Goal: Task Accomplishment & Management: Manage account settings

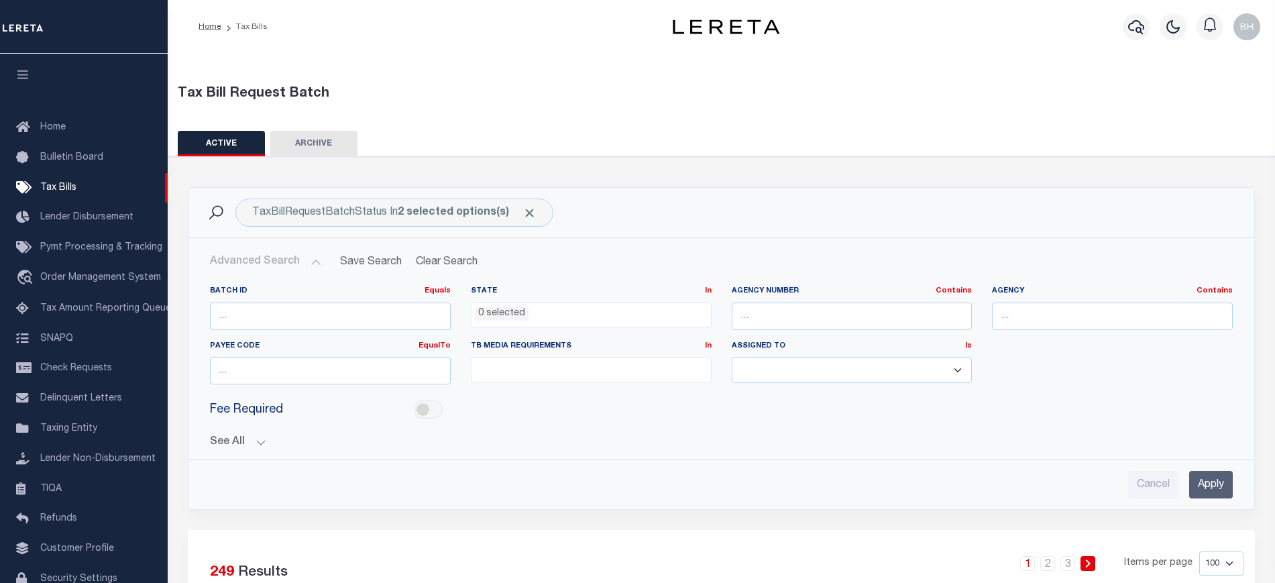
select select
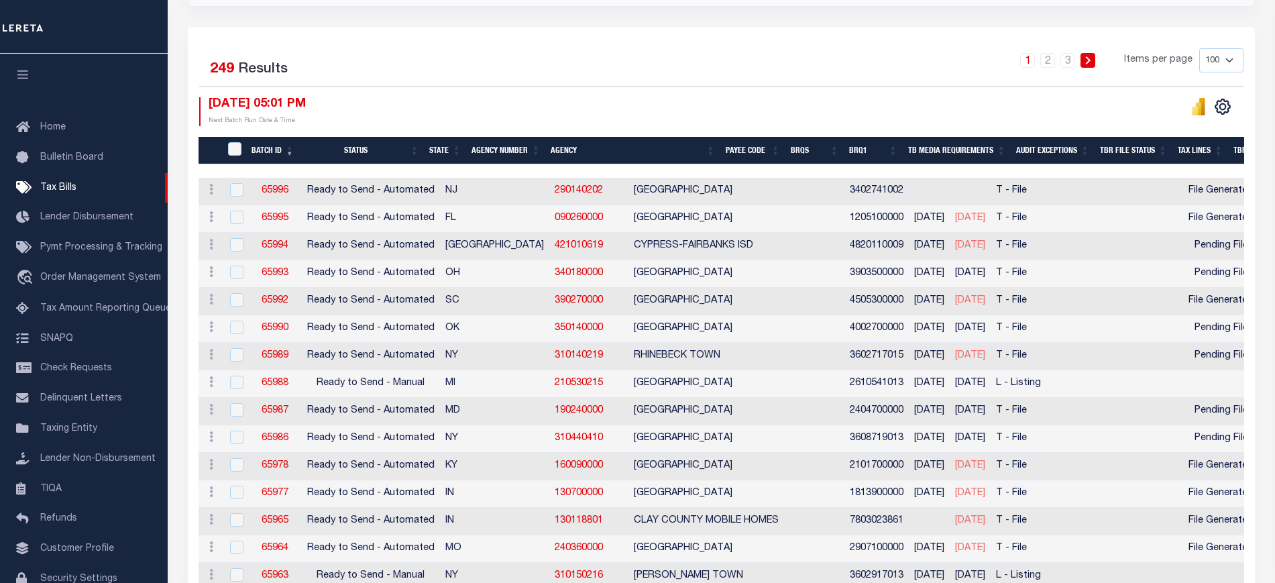
scroll to position [503, 0]
click at [555, 243] on link "421010619" at bounding box center [579, 245] width 48 height 9
checkbox input "true"
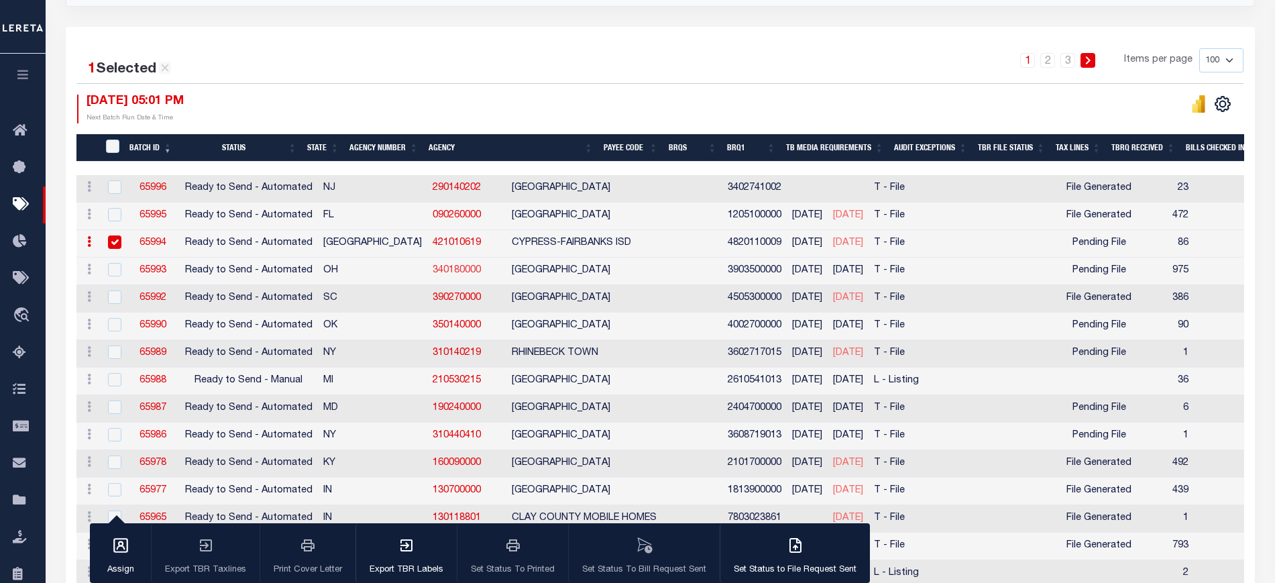
click at [433, 272] on link "340180000" at bounding box center [457, 270] width 48 height 9
checkbox input "true"
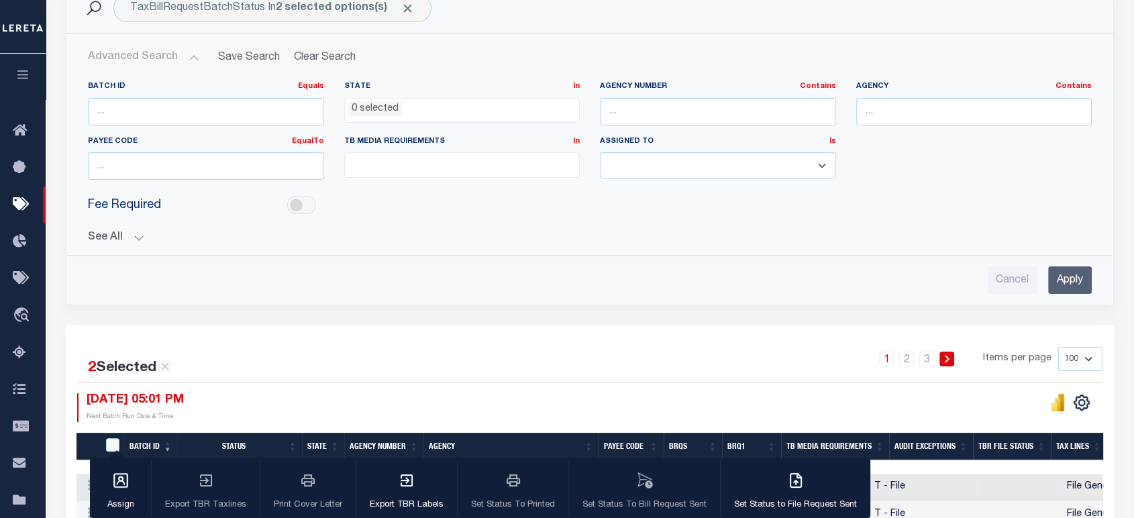
scroll to position [56, 0]
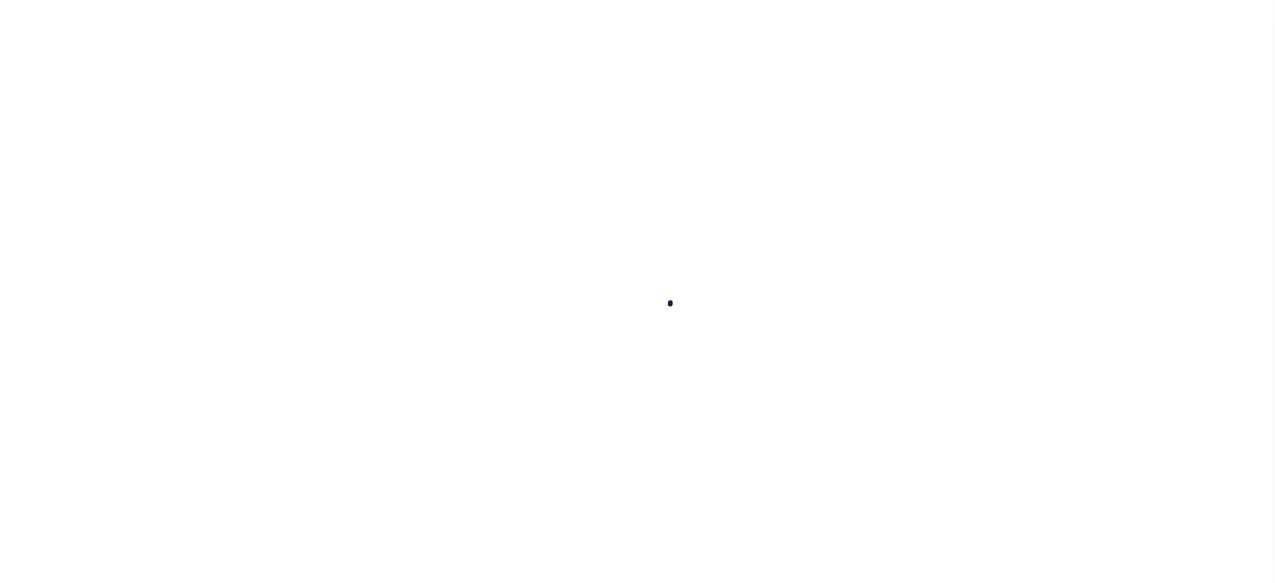
select select
checkbox input "false"
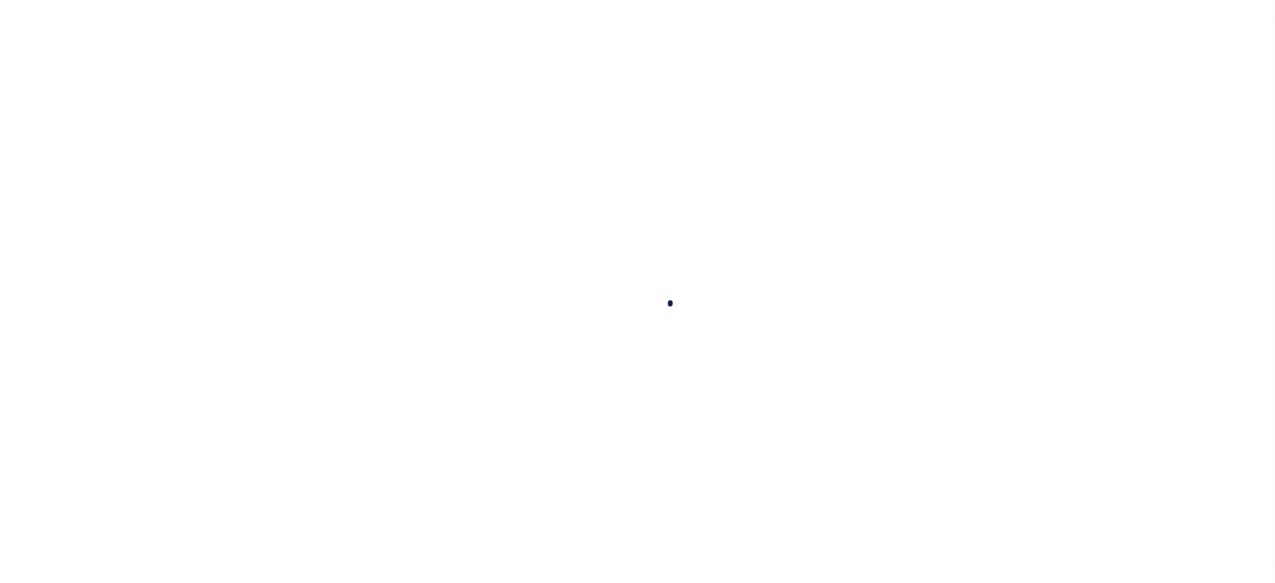
checkbox input "false"
type input "4820110009"
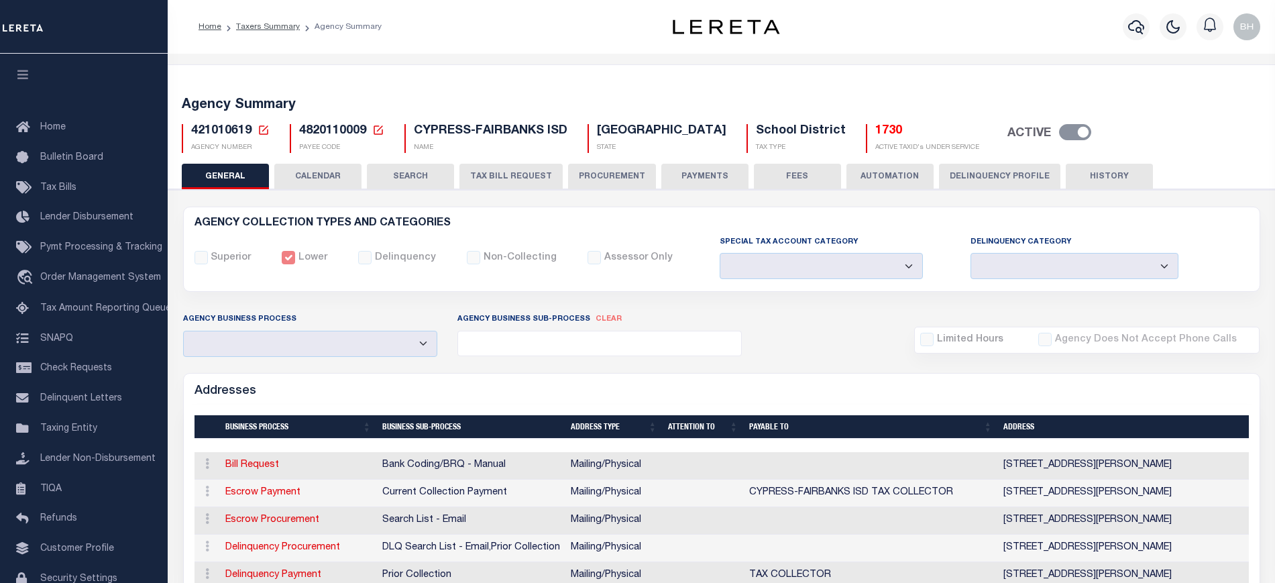
click at [402, 175] on button "SEARCH" at bounding box center [410, 176] width 87 height 25
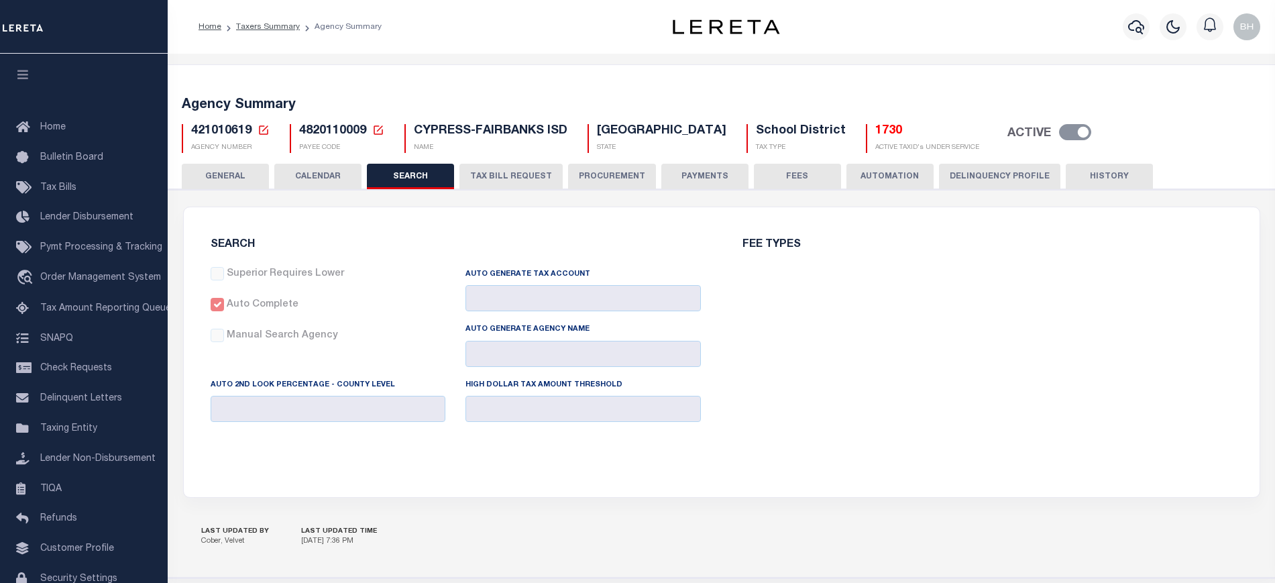
checkbox input "false"
type input "15000"
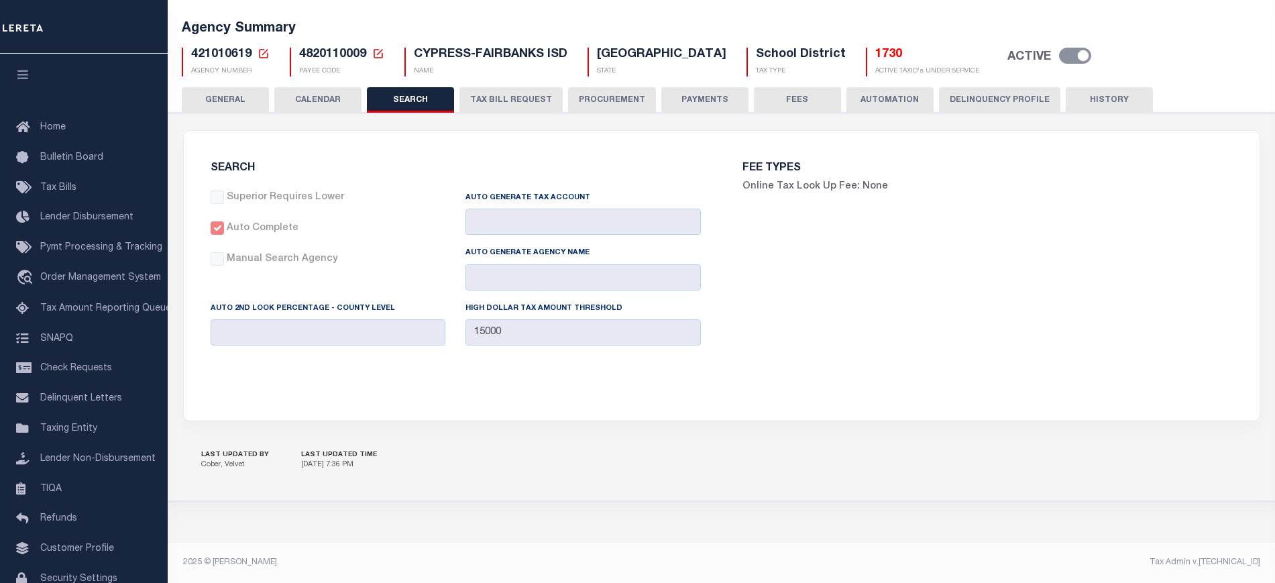
click at [327, 101] on button "CALENDAR" at bounding box center [317, 99] width 87 height 25
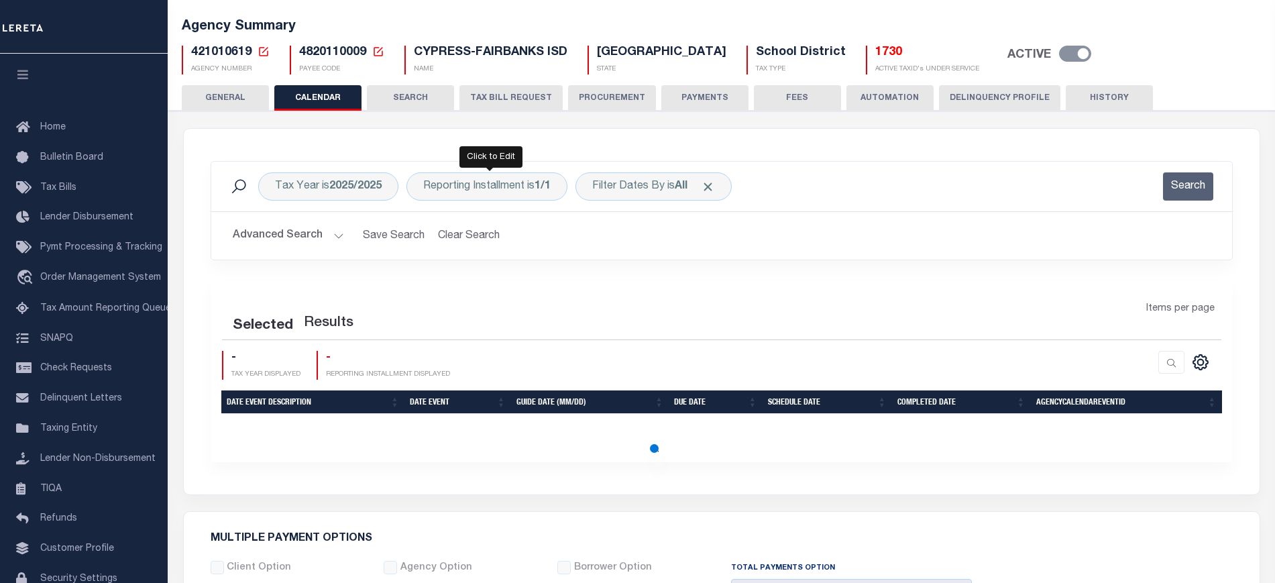
checkbox input "false"
type input "1"
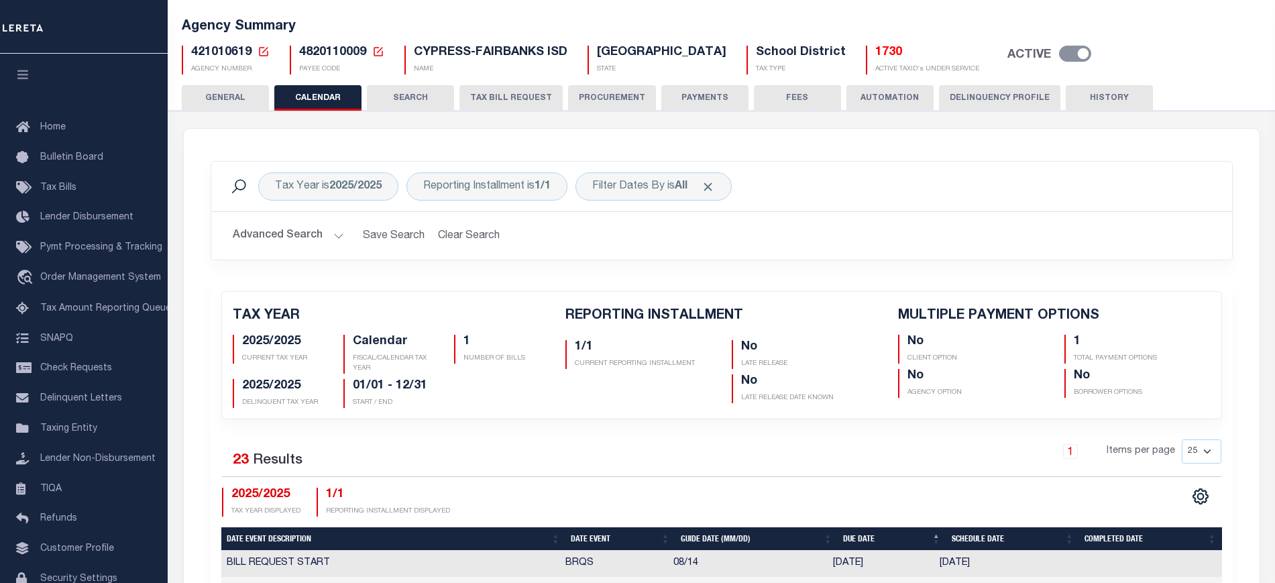
scroll to position [246, 0]
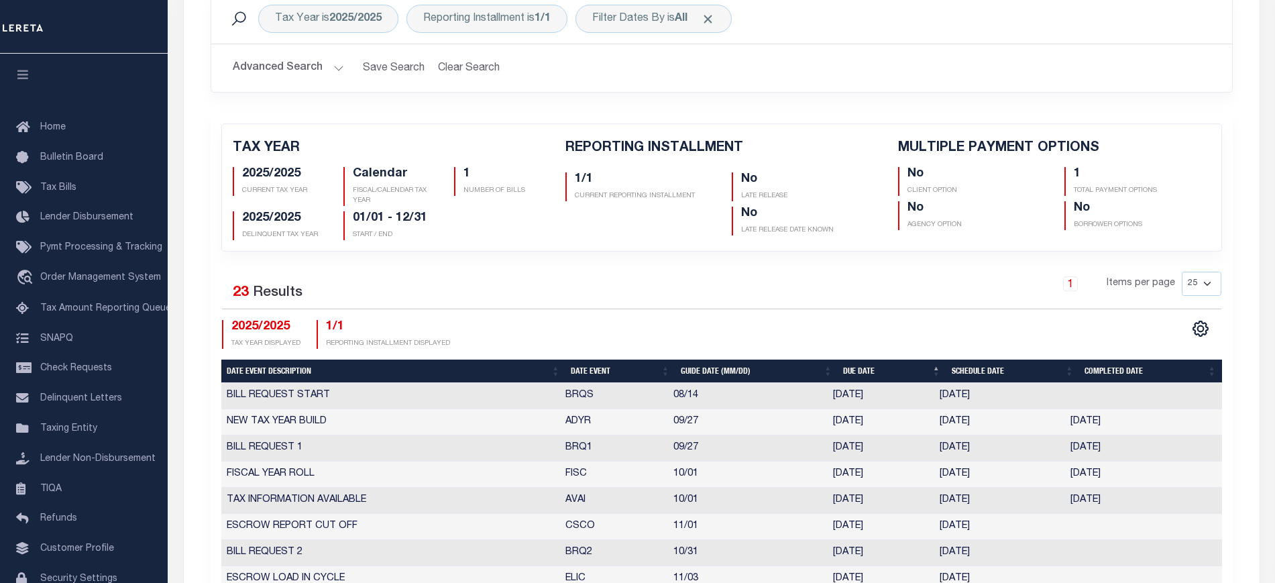
click at [583, 372] on th "Date Event" at bounding box center [621, 371] width 110 height 23
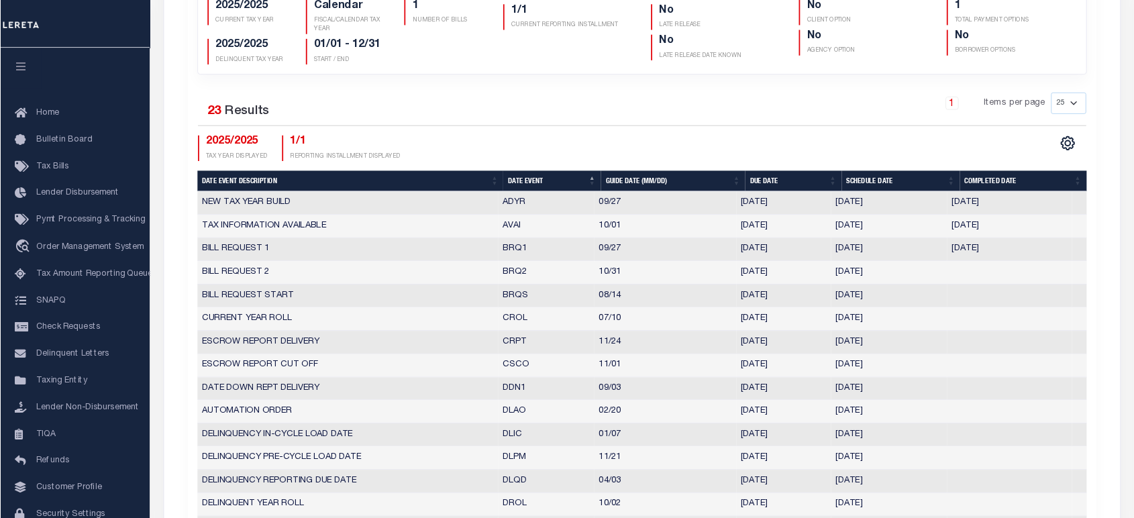
scroll to position [413, 0]
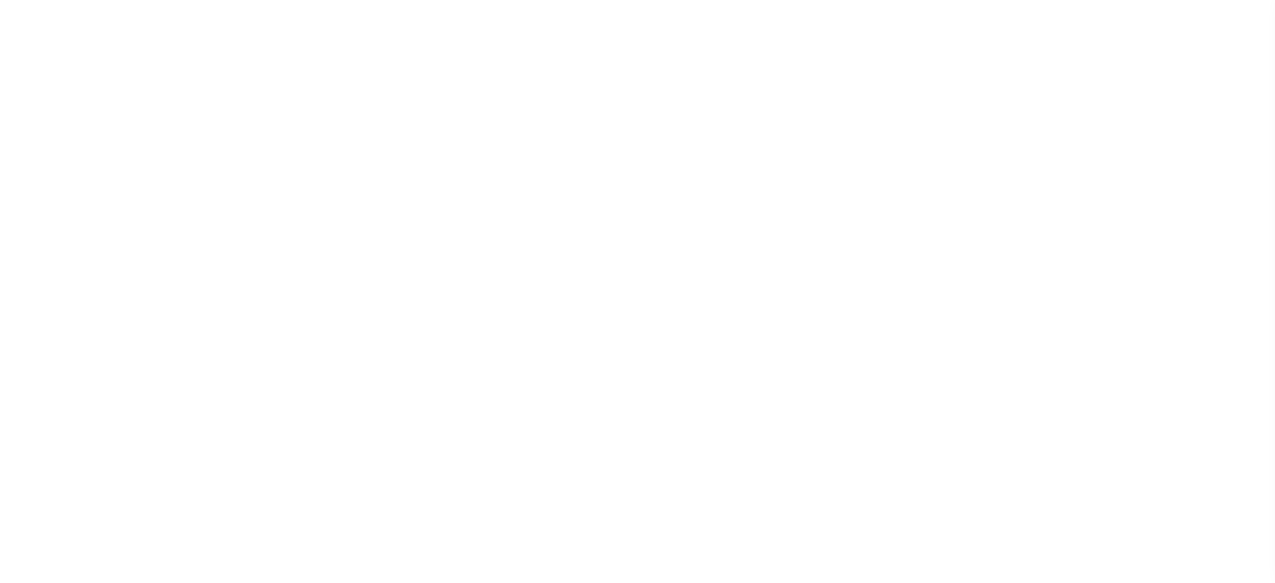
select select
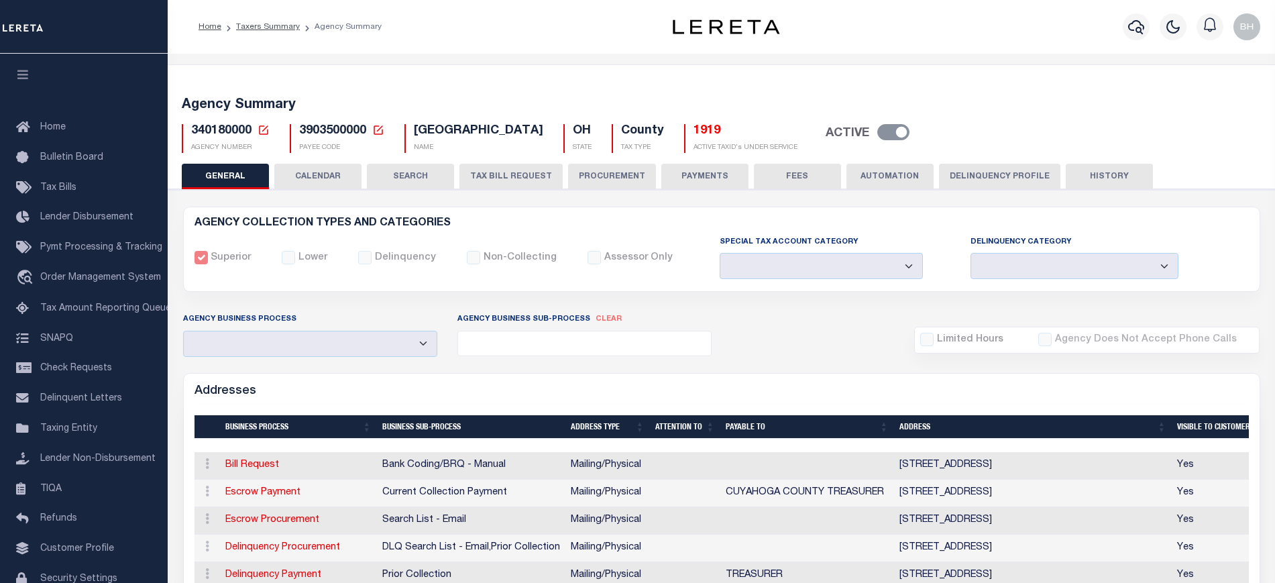
click at [305, 182] on button "CALENDAR" at bounding box center [317, 176] width 87 height 25
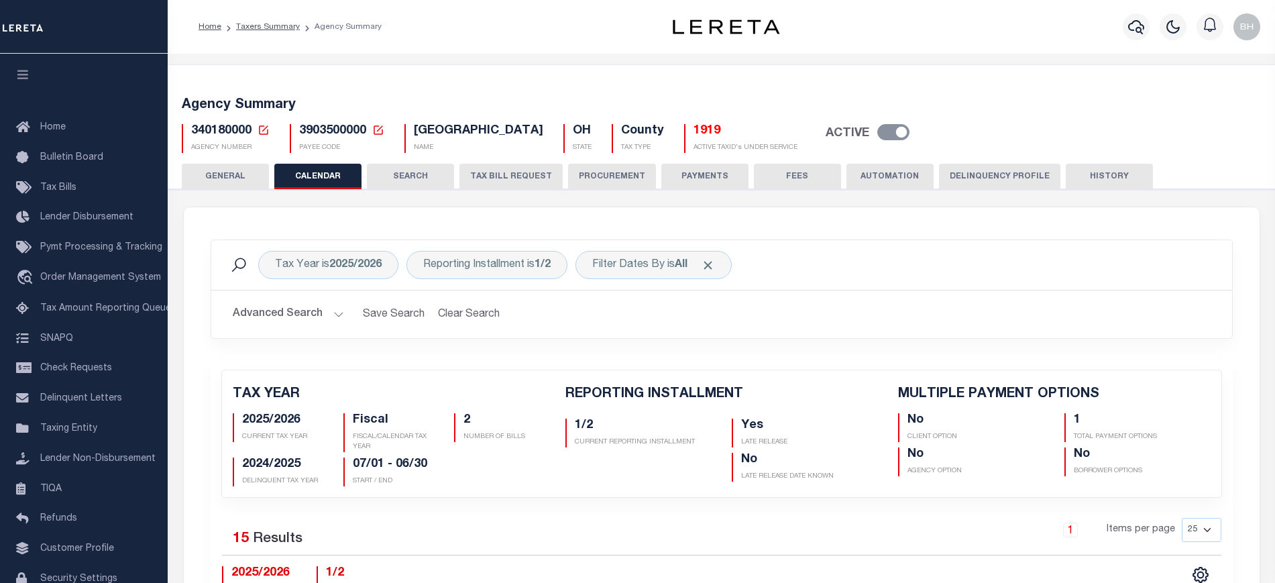
checkbox input "false"
type input "1"
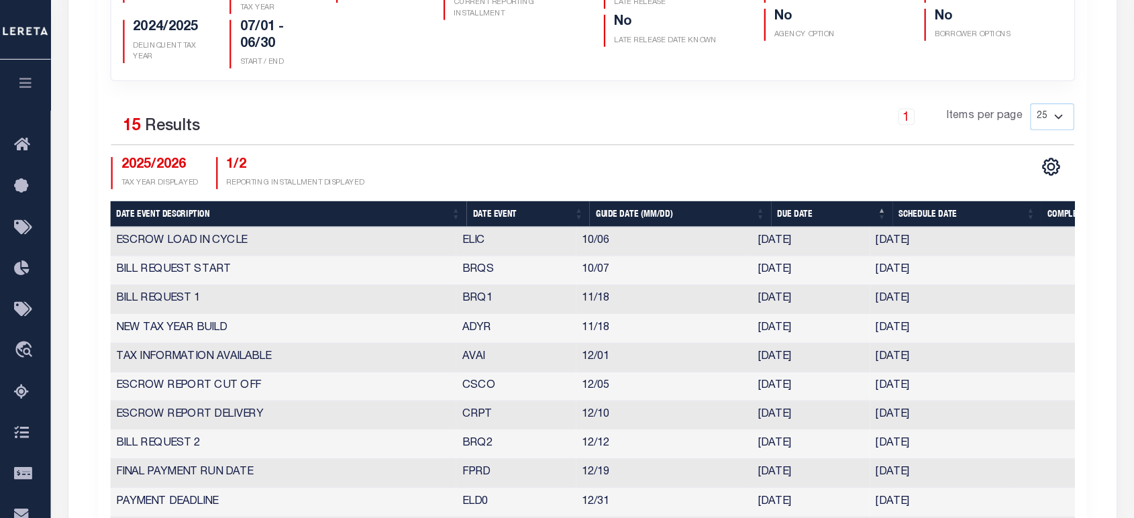
scroll to position [470, 0]
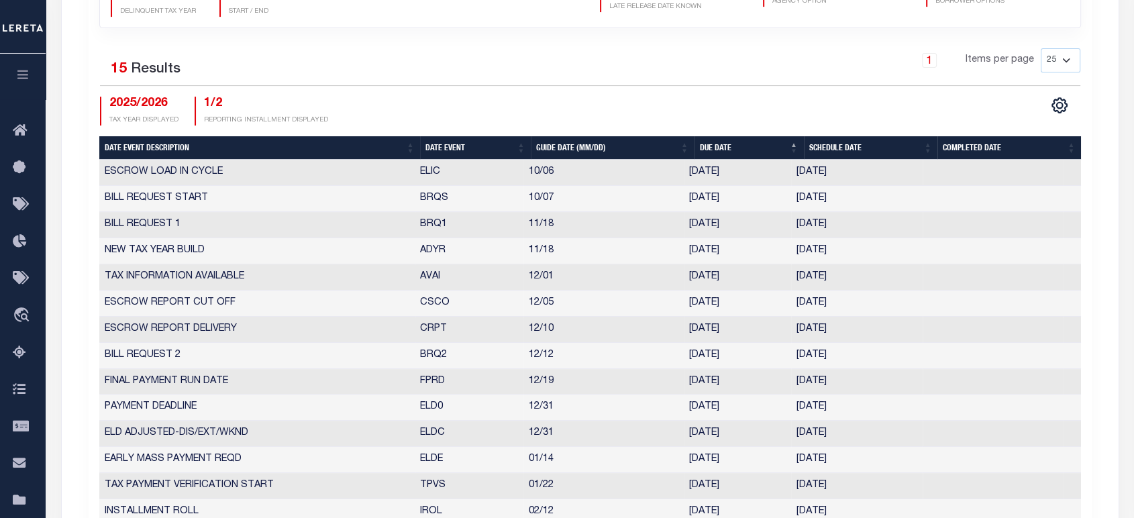
click at [435, 146] on th "Date Event" at bounding box center [475, 147] width 111 height 23
